Goal: Register for event/course: Sign up to attend an event or enroll in a course

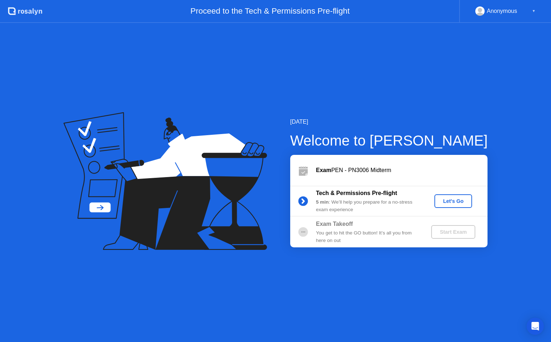
click at [452, 203] on div "Let's Go" at bounding box center [453, 201] width 32 height 6
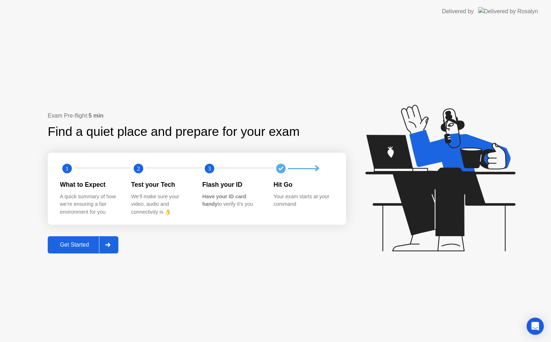
click at [78, 247] on div "Get Started" at bounding box center [74, 245] width 49 height 6
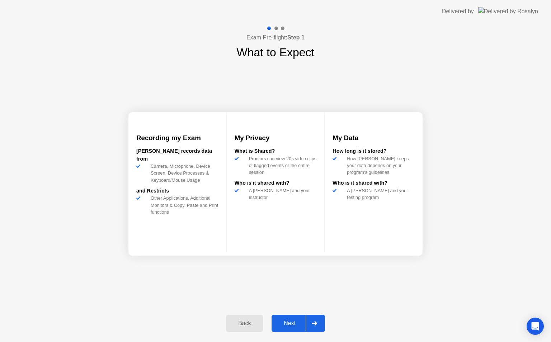
click at [291, 323] on div "Next" at bounding box center [290, 323] width 32 height 6
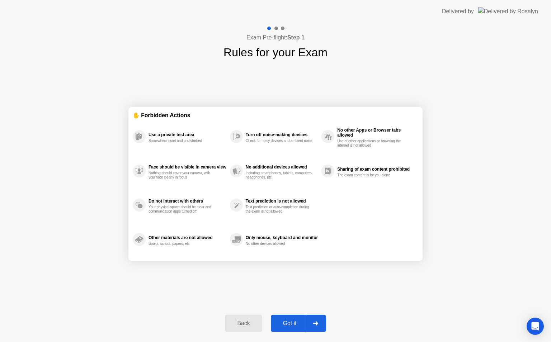
click at [291, 323] on div "Got it" at bounding box center [290, 323] width 34 height 6
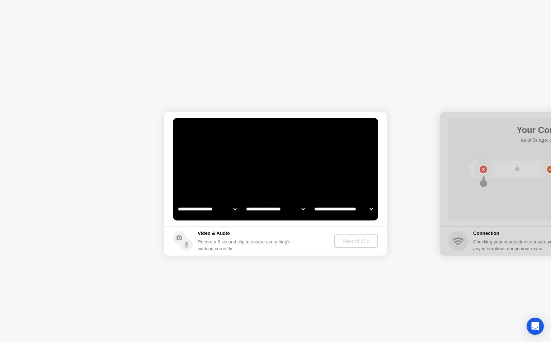
select select "**********"
select select "*******"
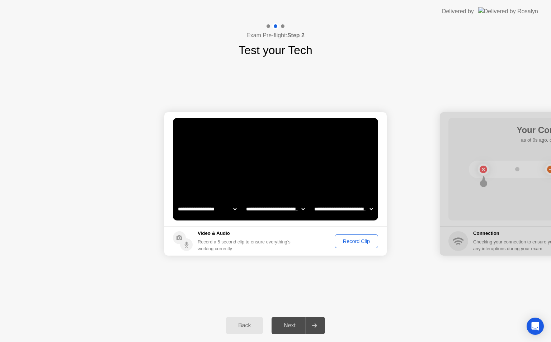
click at [291, 323] on div "Next" at bounding box center [290, 326] width 32 height 6
click at [315, 323] on div at bounding box center [314, 326] width 17 height 17
click at [245, 327] on div "Back" at bounding box center [244, 326] width 33 height 6
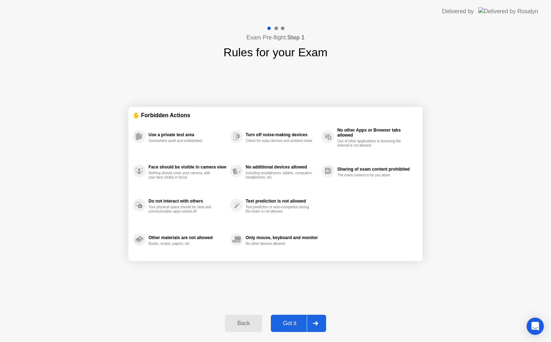
click at [294, 325] on div "Got it" at bounding box center [290, 323] width 34 height 6
select select "**********"
select select "*******"
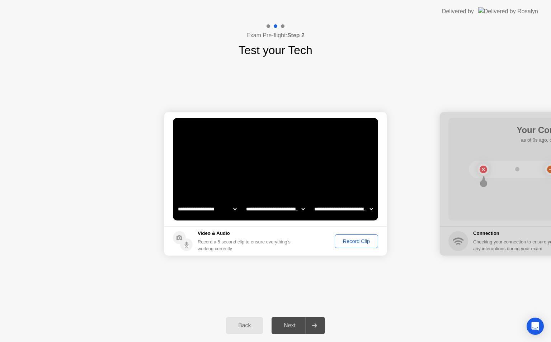
click at [365, 241] on div "Record Clip" at bounding box center [356, 242] width 38 height 6
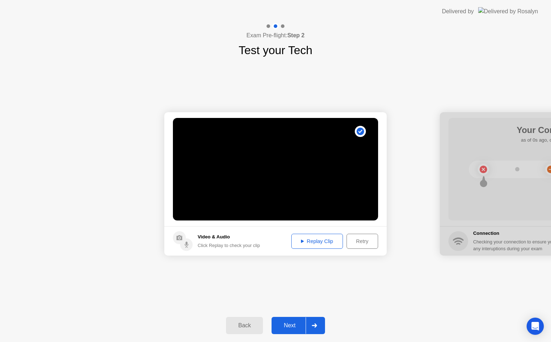
click at [321, 243] on div "Replay Clip" at bounding box center [317, 242] width 47 height 6
click at [285, 327] on div "Next" at bounding box center [290, 326] width 32 height 6
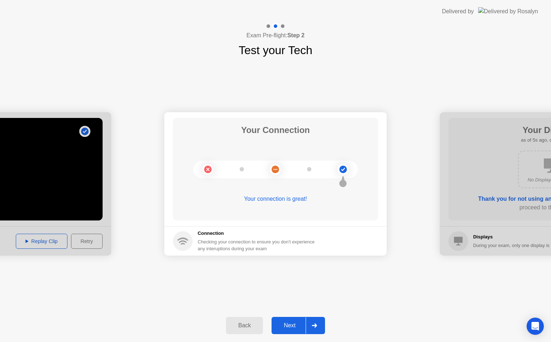
click at [288, 329] on div "Next" at bounding box center [290, 326] width 32 height 6
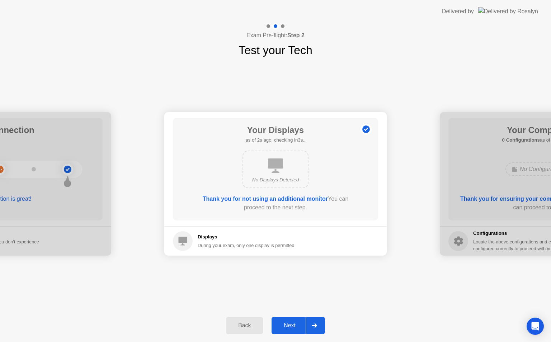
click at [297, 326] on div "Next" at bounding box center [290, 326] width 32 height 6
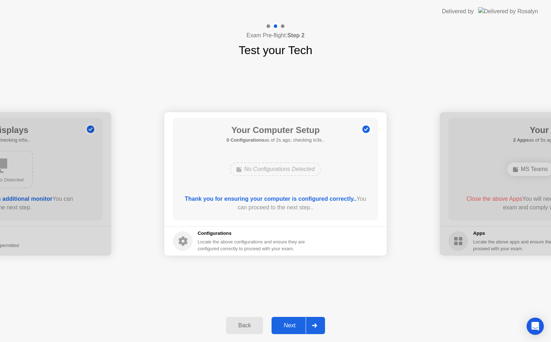
click at [293, 323] on div "Next" at bounding box center [290, 326] width 32 height 6
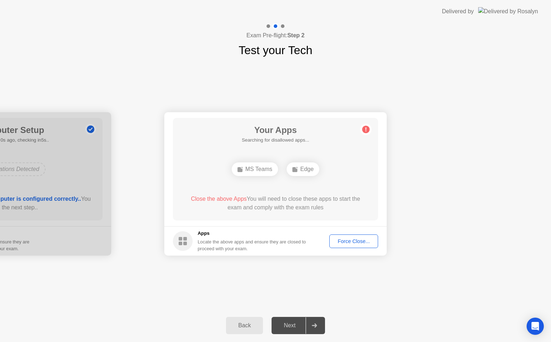
click at [292, 323] on div "Next" at bounding box center [290, 326] width 32 height 6
click at [346, 243] on div "Force Close..." at bounding box center [354, 242] width 44 height 6
click at [349, 239] on div "Force Close..." at bounding box center [354, 242] width 44 height 6
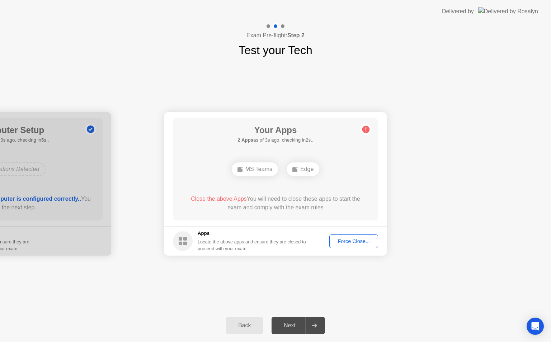
click at [352, 243] on div "Force Close..." at bounding box center [354, 242] width 44 height 6
click at [352, 244] on div "Force Close..." at bounding box center [354, 242] width 44 height 6
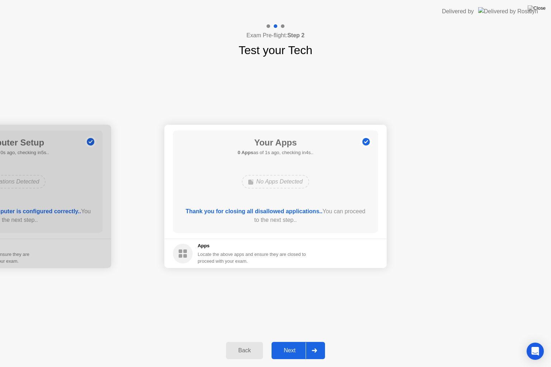
click at [292, 342] on button "Next" at bounding box center [298, 350] width 53 height 17
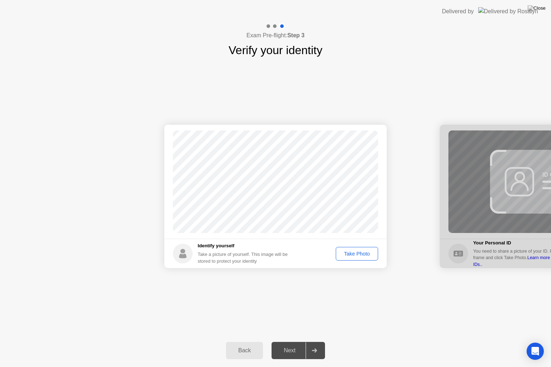
click at [358, 251] on div "Take Photo" at bounding box center [356, 254] width 37 height 6
click at [289, 342] on div "Next" at bounding box center [290, 351] width 32 height 6
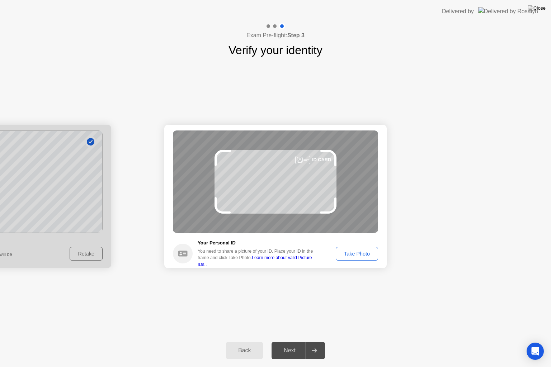
click at [353, 255] on div "Take Photo" at bounding box center [356, 254] width 37 height 6
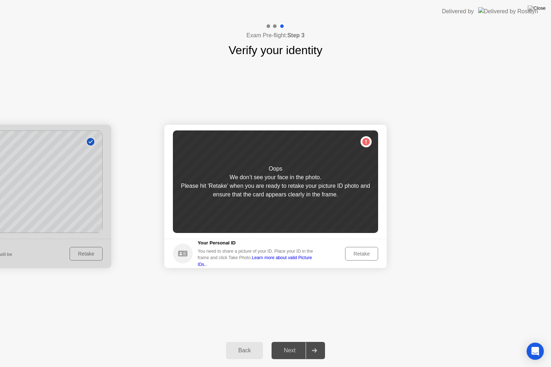
click at [353, 255] on div "Retake" at bounding box center [362, 254] width 28 height 6
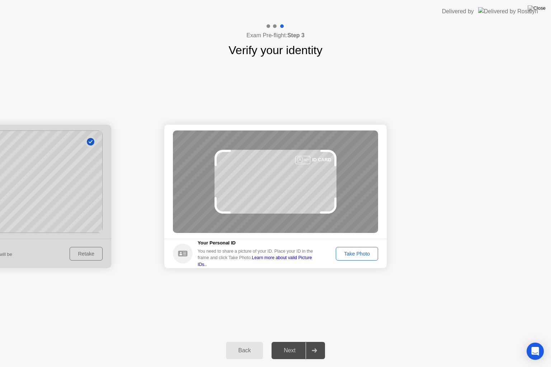
click at [365, 284] on div "Success Photo is correctly taken Identify yourself Take a picture of yourself. …" at bounding box center [275, 197] width 551 height 276
click at [356, 254] on div "Take Photo" at bounding box center [356, 254] width 37 height 6
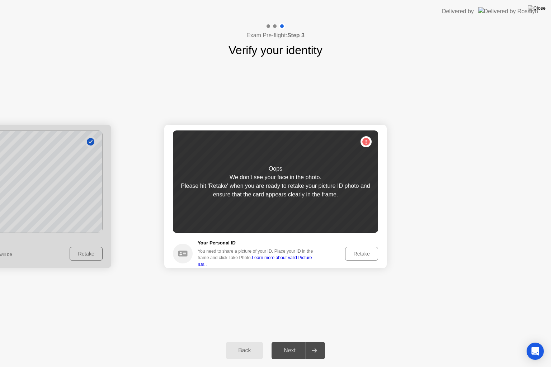
click at [360, 252] on div "Retake" at bounding box center [362, 254] width 28 height 6
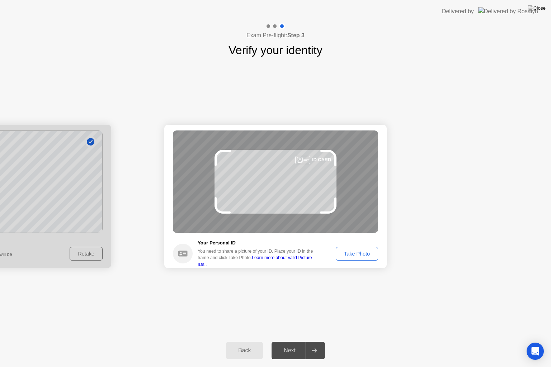
click at [360, 252] on div "Take Photo" at bounding box center [356, 254] width 37 height 6
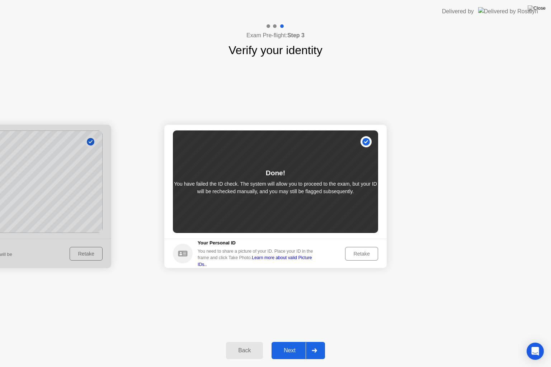
click at [288, 342] on div "Next" at bounding box center [290, 351] width 32 height 6
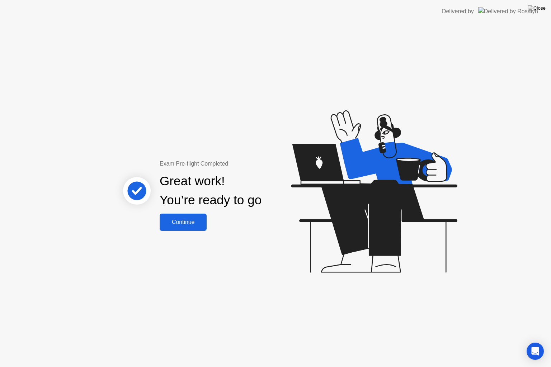
click at [189, 221] on div "Continue" at bounding box center [183, 222] width 43 height 6
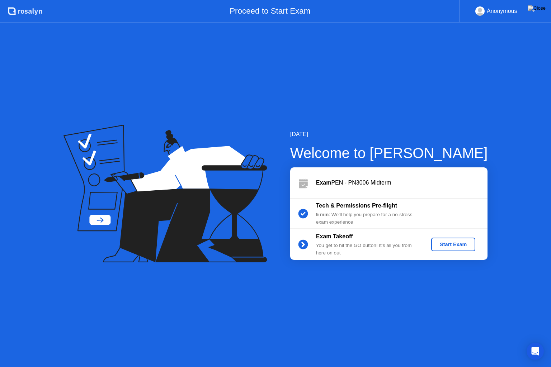
click at [456, 248] on div "Start Exam" at bounding box center [453, 245] width 38 height 6
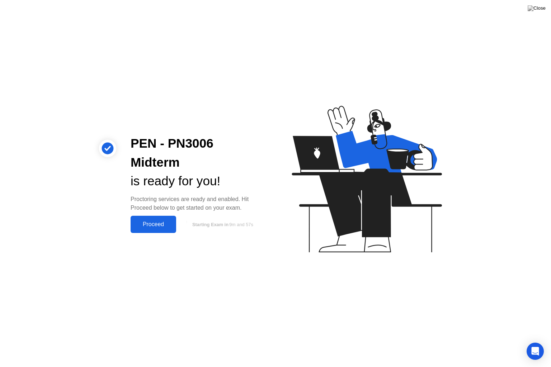
click at [155, 226] on div "Proceed" at bounding box center [153, 224] width 41 height 6
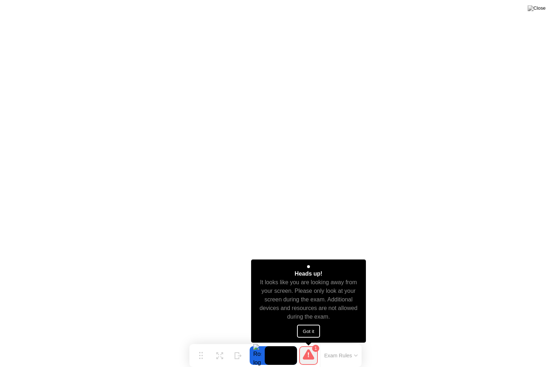
click at [314, 330] on button "Got it" at bounding box center [308, 331] width 23 height 13
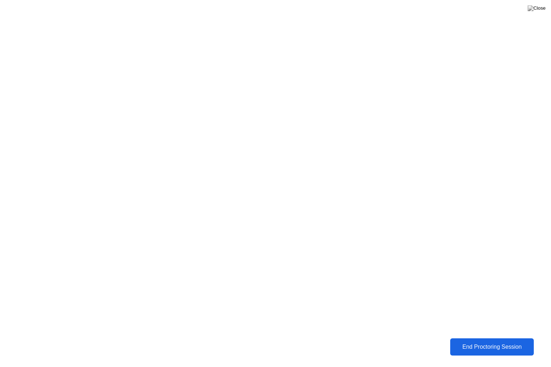
click at [487, 342] on div "End Proctoring Session" at bounding box center [492, 347] width 80 height 6
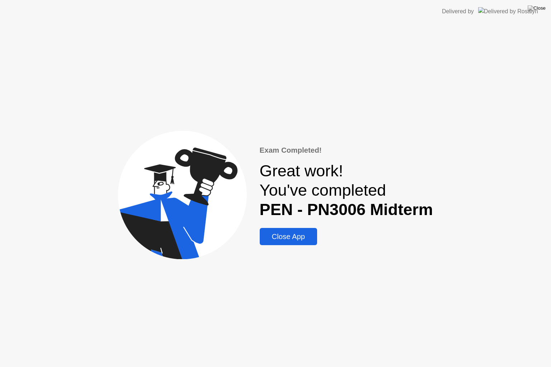
click at [303, 238] on div "Close App" at bounding box center [288, 237] width 53 height 8
